Goal: Transaction & Acquisition: Book appointment/travel/reservation

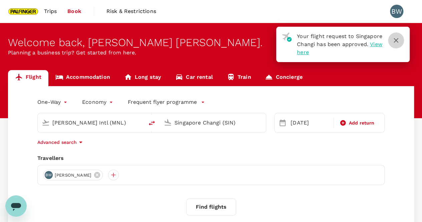
click at [398, 39] on icon "button" at bounding box center [396, 40] width 8 height 8
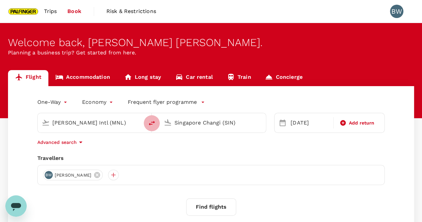
click at [152, 124] on icon "delete" at bounding box center [152, 123] width 8 height 8
type input "Singapore Changi (SIN)"
type input "Ninoy Aquino Intl (MNL)"
click at [296, 121] on div "[DATE]" at bounding box center [310, 122] width 44 height 13
click at [172, 166] on div "BW Brian Yuhui Wang" at bounding box center [211, 175] width 348 height 20
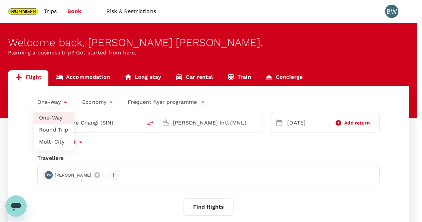
click at [57, 102] on body "Trips Book Risk & Restrictions BW Welcome back , Brian Yuhui . Planning a busin…" at bounding box center [211, 158] width 422 height 317
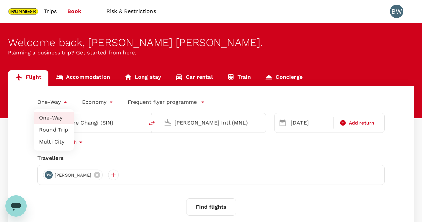
click at [54, 130] on li "Round Trip" at bounding box center [54, 130] width 40 height 12
type input "roundtrip"
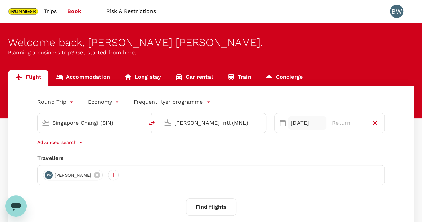
click at [295, 121] on div "[DATE]" at bounding box center [307, 122] width 38 height 13
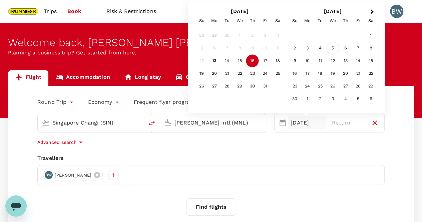
click at [333, 48] on div "5" at bounding box center [333, 48] width 13 height 13
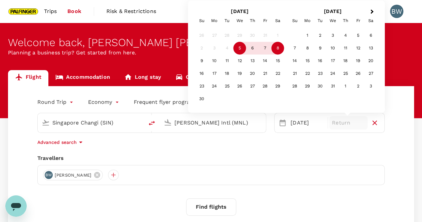
click at [277, 47] on div "8" at bounding box center [278, 48] width 13 height 13
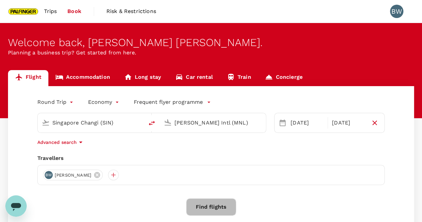
click at [204, 207] on button "Find flights" at bounding box center [211, 206] width 50 height 17
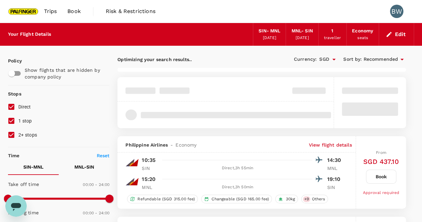
click at [15, 120] on input "1 stop" at bounding box center [11, 121] width 14 height 14
checkbox input "false"
click at [10, 131] on input "2+ stops" at bounding box center [11, 135] width 14 height 14
checkbox input "false"
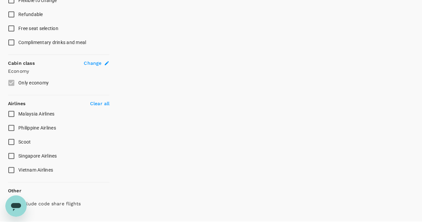
scroll to position [328, 0]
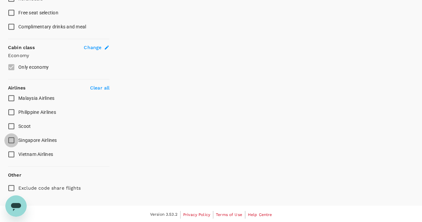
click at [13, 142] on input "Singapore Airlines" at bounding box center [11, 140] width 14 height 14
checkbox input "true"
click at [10, 183] on input "Exclude code share flights" at bounding box center [11, 188] width 14 height 14
checkbox input "true"
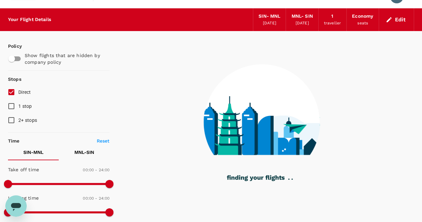
scroll to position [0, 0]
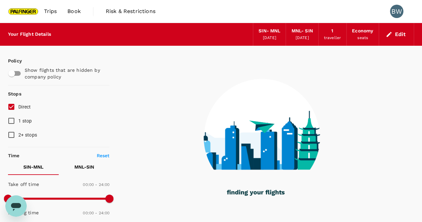
type input "1135"
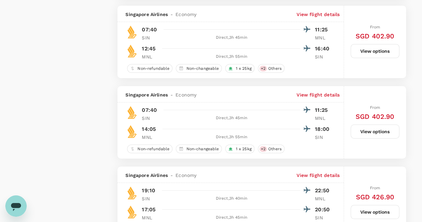
scroll to position [1238, 0]
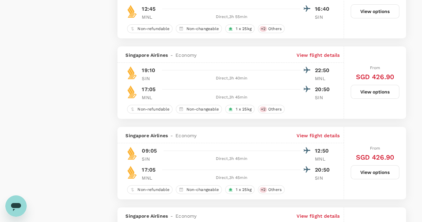
checkbox input "false"
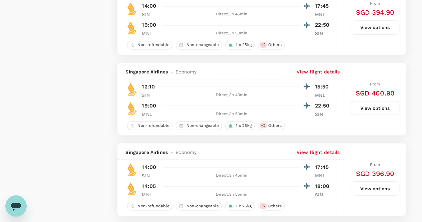
scroll to position [544, 0]
